Goal: Information Seeking & Learning: Learn about a topic

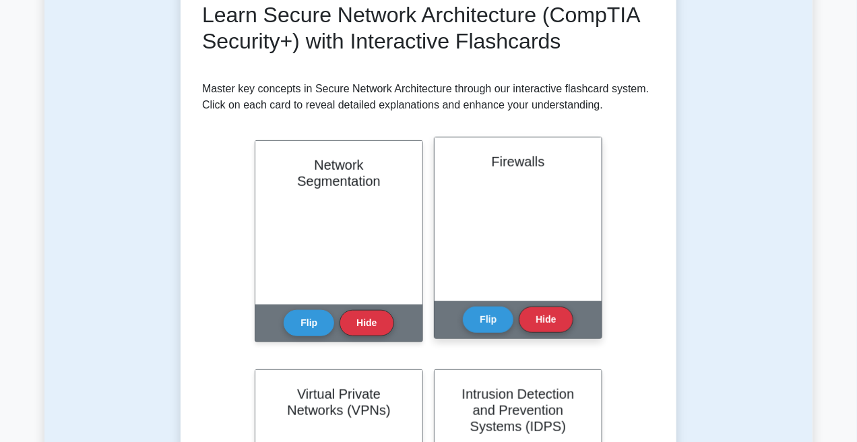
scroll to position [202, 0]
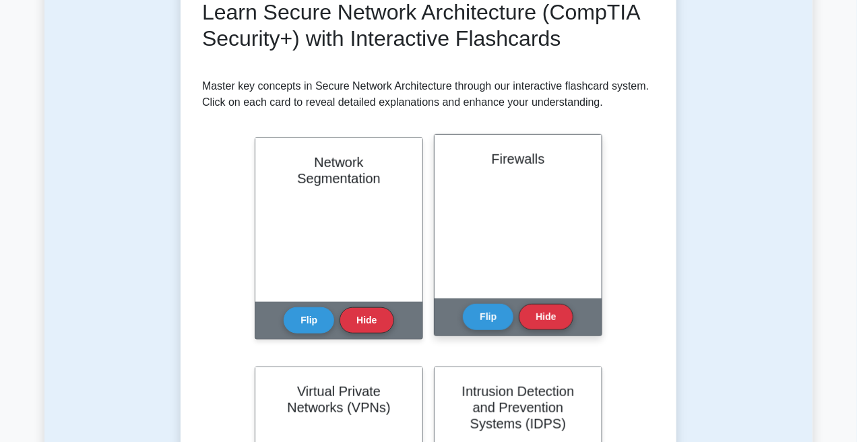
click at [483, 293] on div "Firewalls" at bounding box center [518, 217] width 167 height 164
click at [490, 321] on button "Flip" at bounding box center [488, 316] width 51 height 26
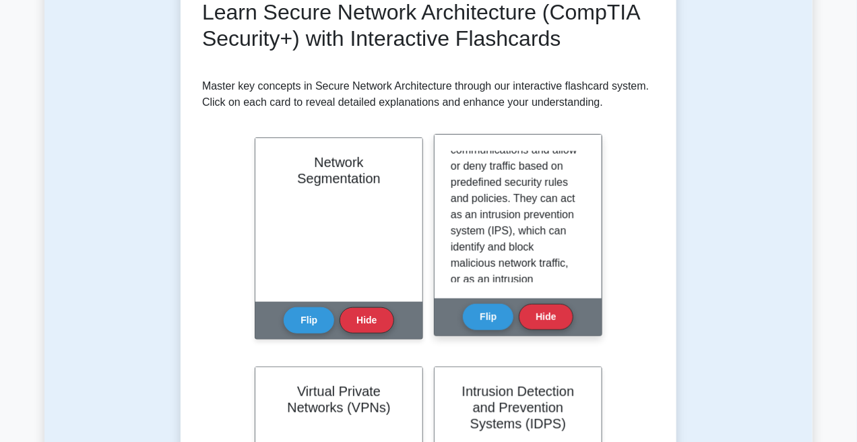
scroll to position [135, 0]
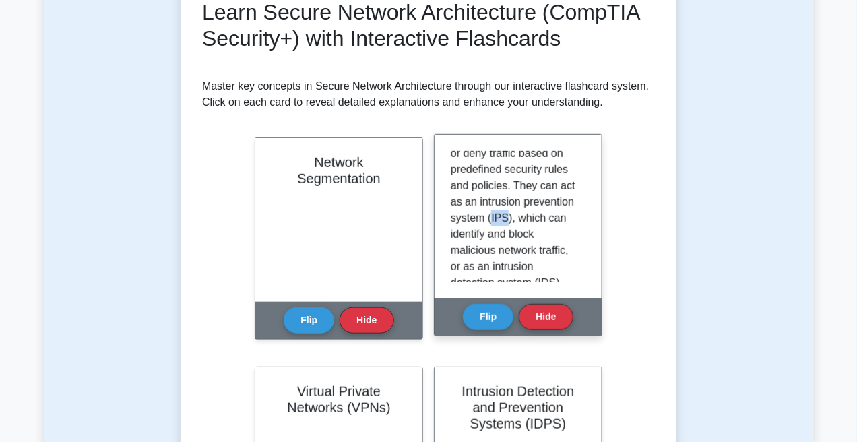
drag, startPoint x: 489, startPoint y: 238, endPoint x: 503, endPoint y: 237, distance: 14.2
click at [503, 237] on p "Firewalls are devices or software that provides a security barrier between inte…" at bounding box center [515, 234] width 129 height 437
click at [482, 316] on button "Flip" at bounding box center [488, 316] width 51 height 26
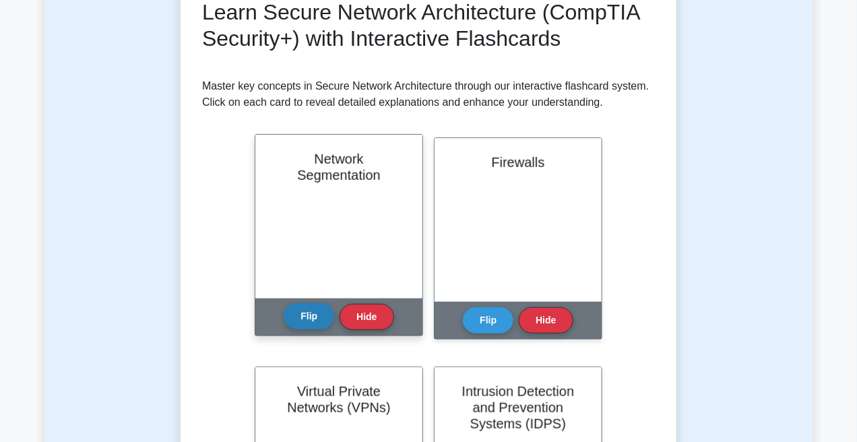
click at [307, 324] on button "Flip" at bounding box center [309, 316] width 51 height 26
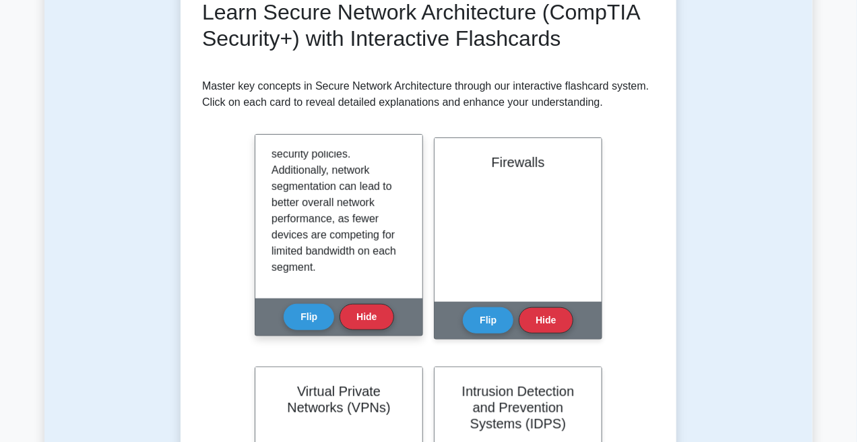
scroll to position [268, 0]
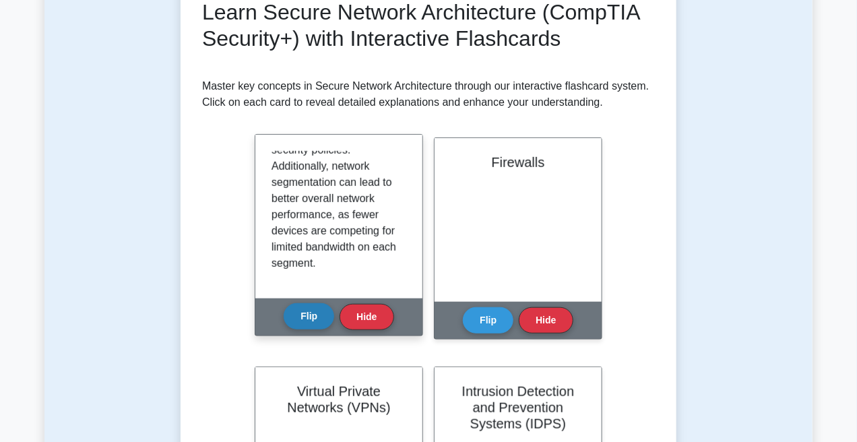
click at [315, 317] on button "Flip" at bounding box center [309, 316] width 51 height 26
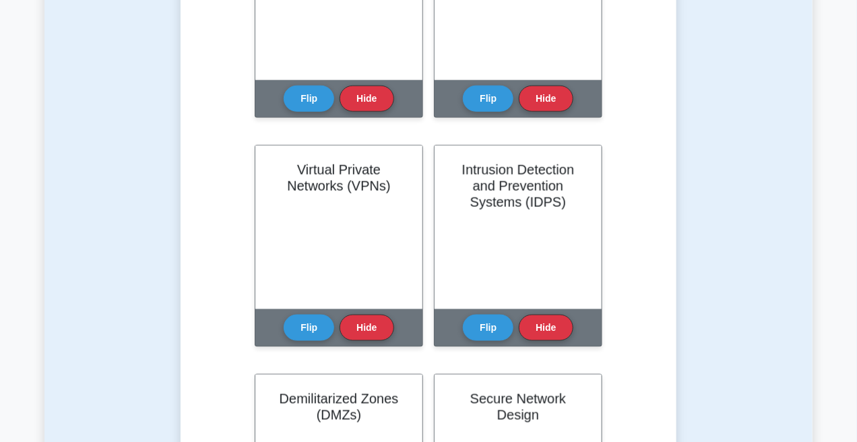
scroll to position [472, 0]
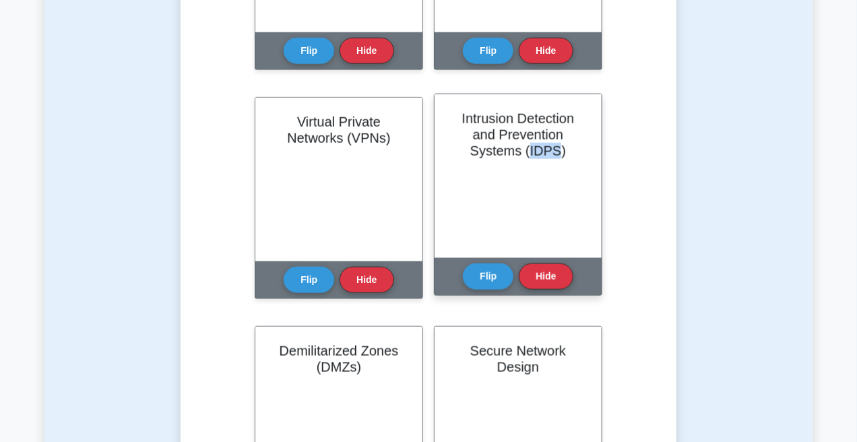
drag, startPoint x: 529, startPoint y: 150, endPoint x: 557, endPoint y: 154, distance: 27.8
click at [557, 154] on h2 "Intrusion Detection and Prevention Systems (IDPS)" at bounding box center [518, 135] width 135 height 49
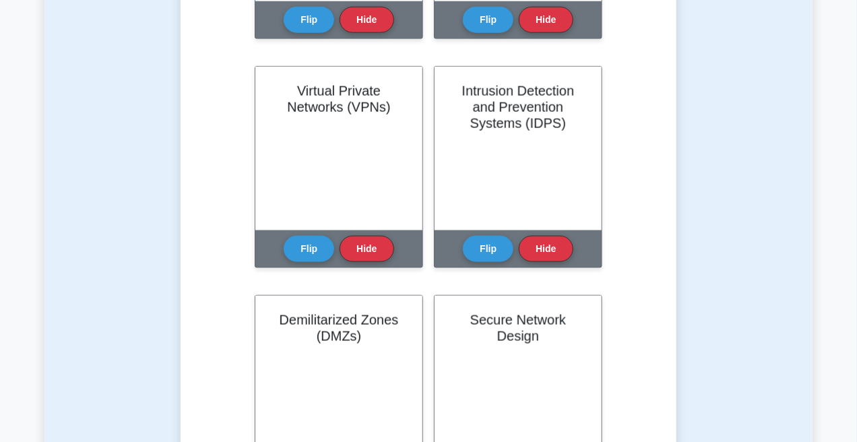
scroll to position [606, 0]
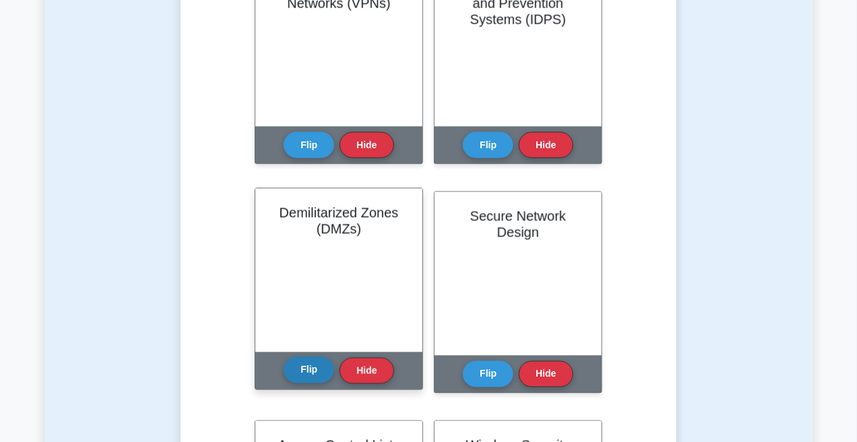
click at [307, 367] on button "Flip" at bounding box center [309, 370] width 51 height 26
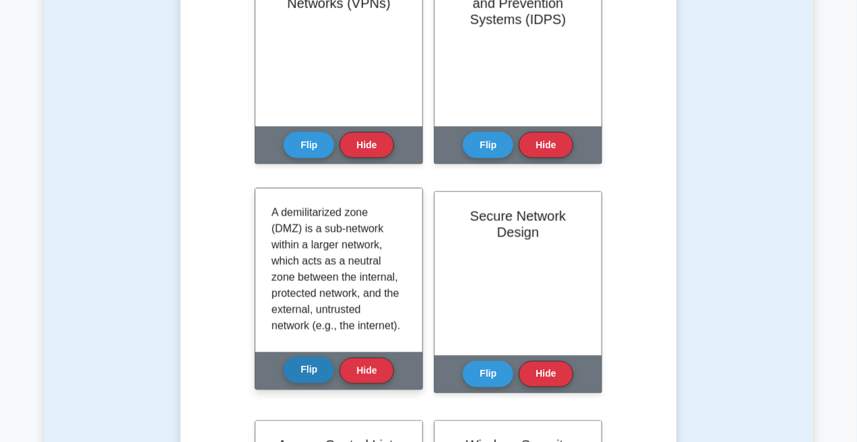
click at [301, 371] on button "Flip" at bounding box center [309, 370] width 51 height 26
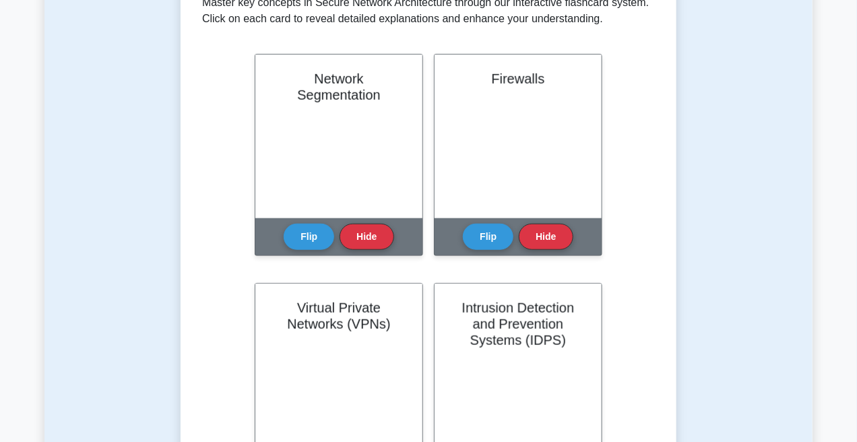
scroll to position [303, 0]
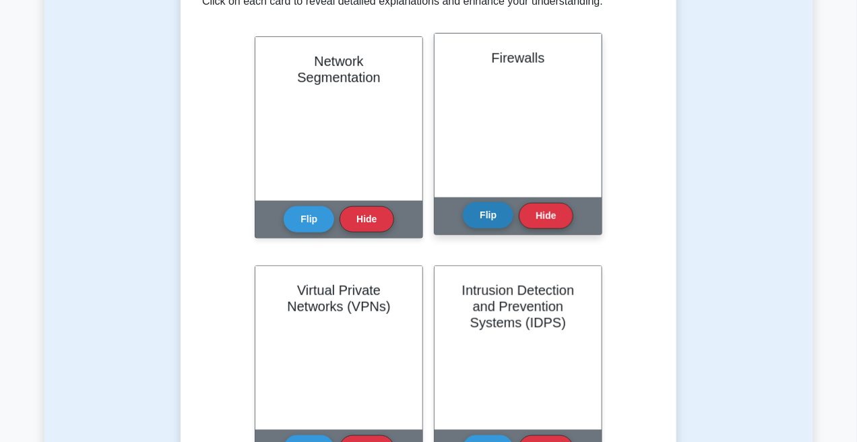
click at [484, 226] on button "Flip" at bounding box center [488, 215] width 51 height 26
